Goal: Task Accomplishment & Management: Use online tool/utility

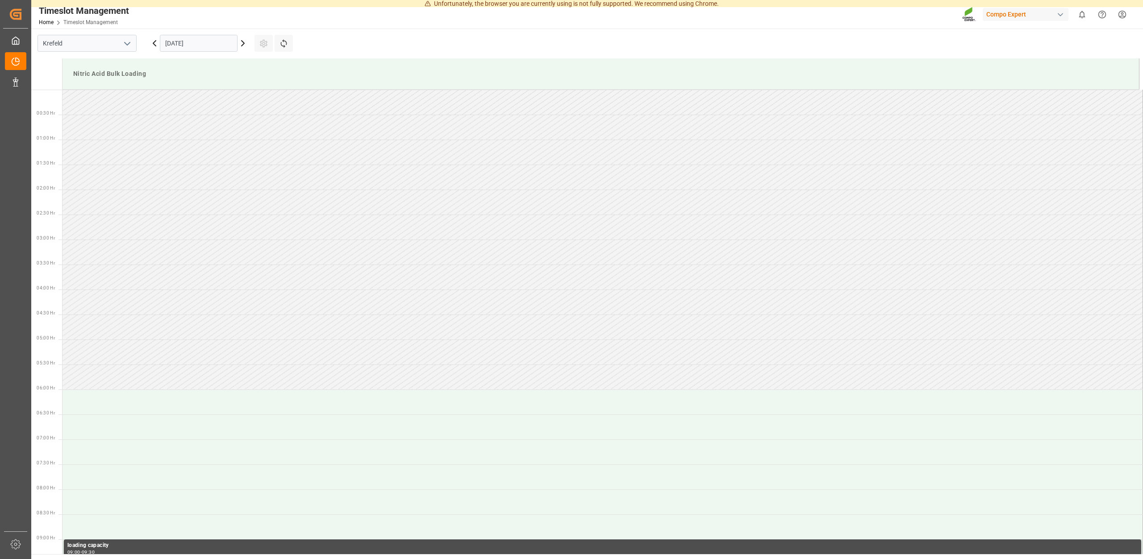
scroll to position [644, 0]
